Goal: Browse casually

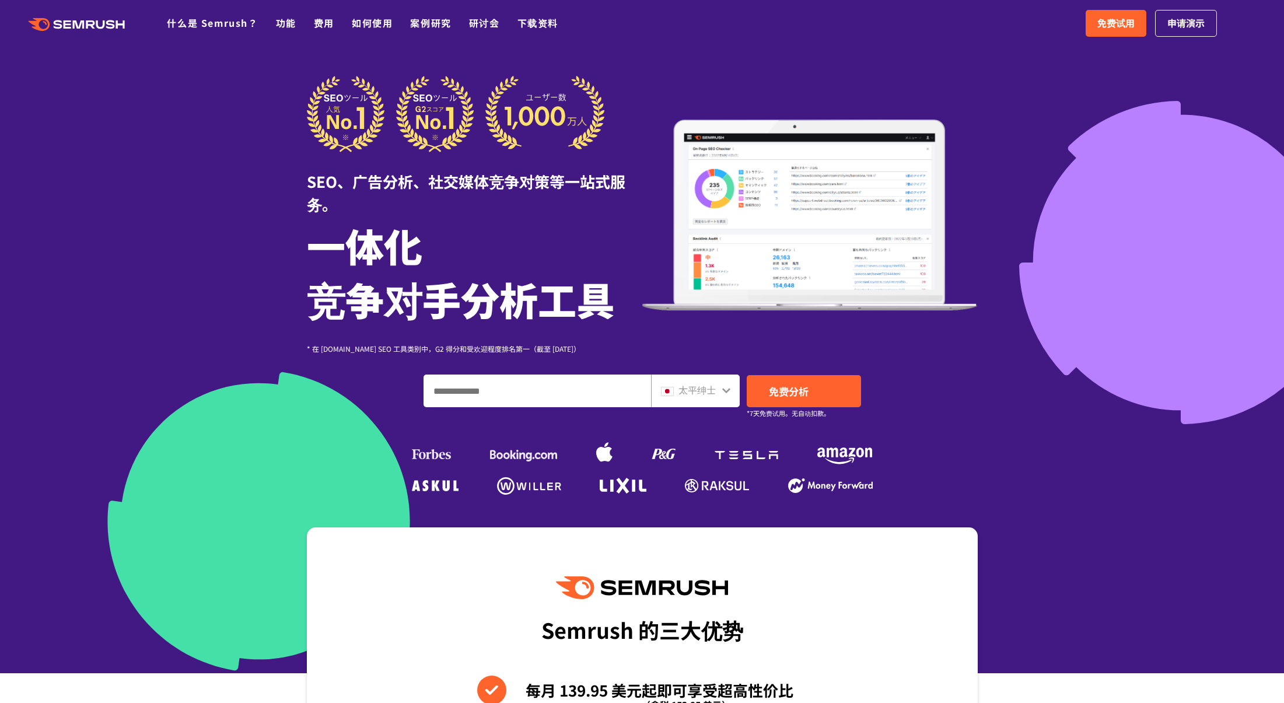
drag, startPoint x: 1023, startPoint y: 344, endPoint x: 982, endPoint y: 358, distance: 43.4
click at [994, 355] on div at bounding box center [642, 336] width 1284 height 673
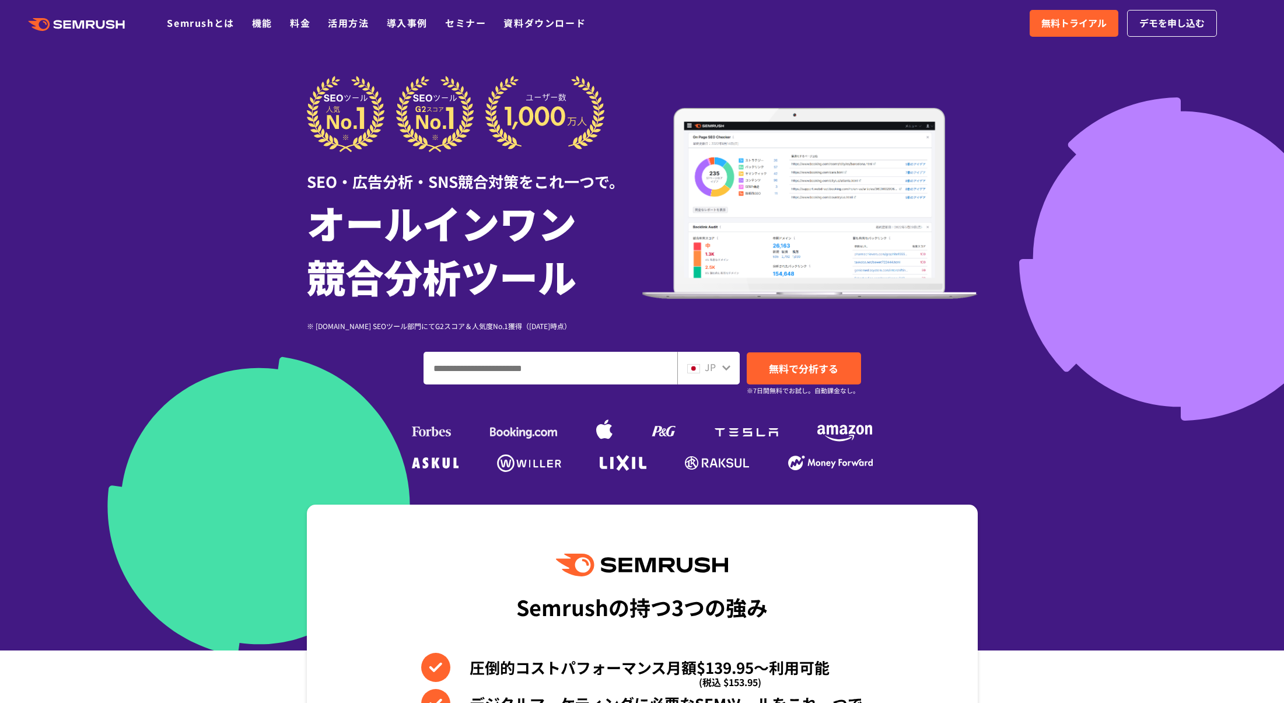
click at [1055, 135] on div at bounding box center [642, 325] width 1284 height 650
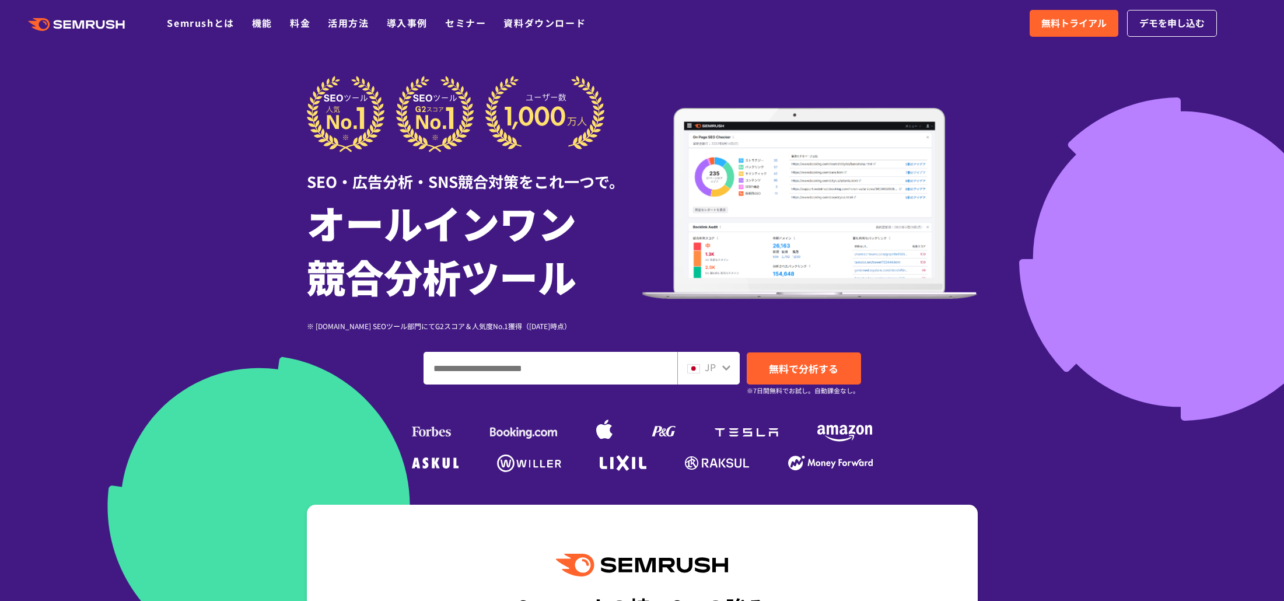
drag, startPoint x: 1067, startPoint y: 107, endPoint x: 1080, endPoint y: 180, distance: 73.5
click at [1067, 107] on div at bounding box center [642, 325] width 1284 height 650
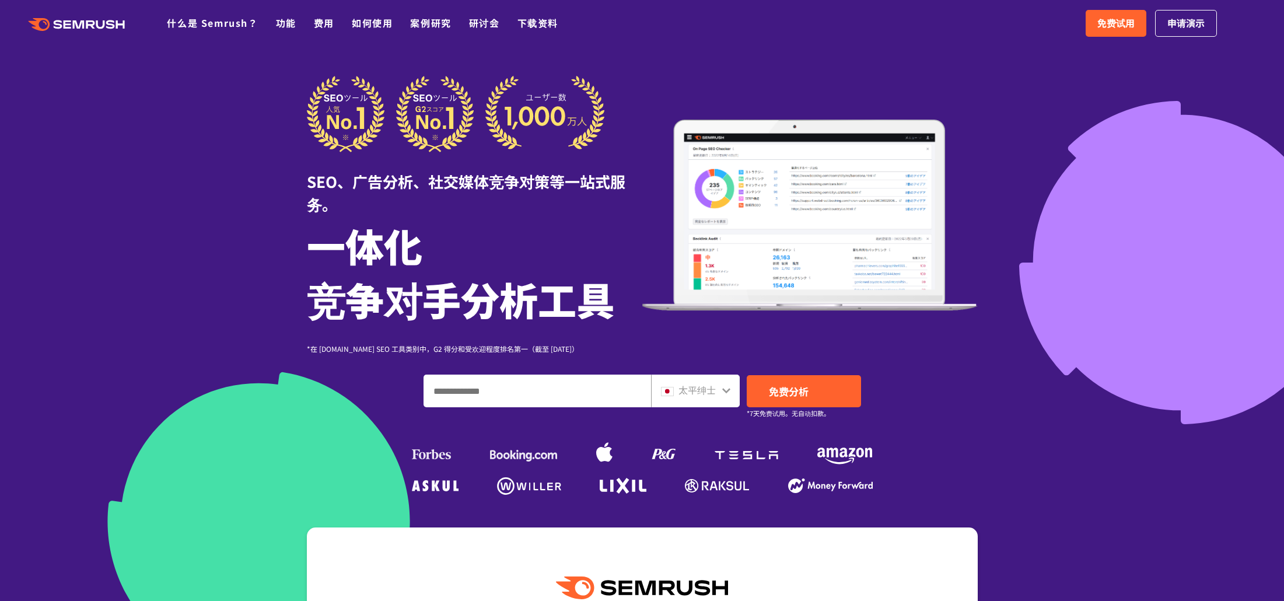
click at [710, 394] on font "太平绅士" at bounding box center [696, 390] width 37 height 14
click at [763, 390] on link "免费分析" at bounding box center [804, 391] width 114 height 32
